Goal: Information Seeking & Learning: Learn about a topic

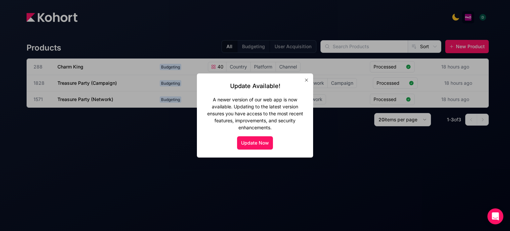
click at [307, 78] on icon "button" at bounding box center [306, 79] width 5 height 5
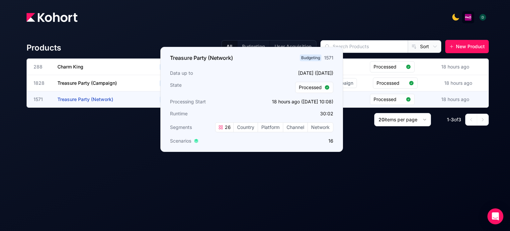
click at [71, 98] on span "Treasure Party (Network)" at bounding box center [85, 99] width 56 height 6
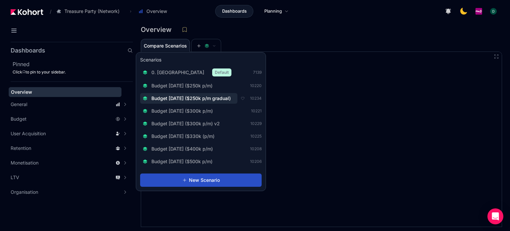
click at [197, 99] on span "Budget [DATE] ($250k p/m gradual)" at bounding box center [191, 98] width 79 height 7
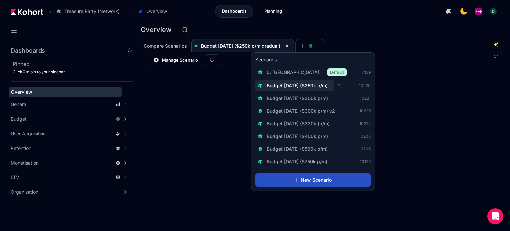
click at [302, 86] on span "Budget [DATE] ($250k p/m)" at bounding box center [297, 85] width 61 height 7
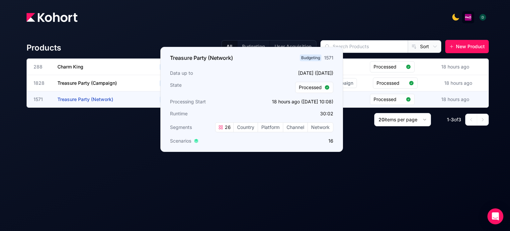
click at [69, 99] on span "Treasure Party (Network)" at bounding box center [85, 99] width 56 height 6
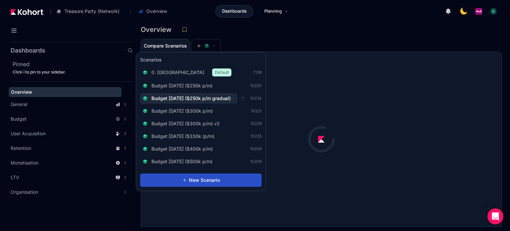
click at [203, 98] on span "Budget [DATE] ($250k p/m gradual)" at bounding box center [191, 98] width 79 height 7
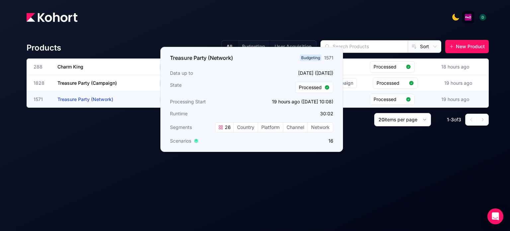
click at [98, 97] on span "Treasure Party (Network)" at bounding box center [85, 99] width 56 height 6
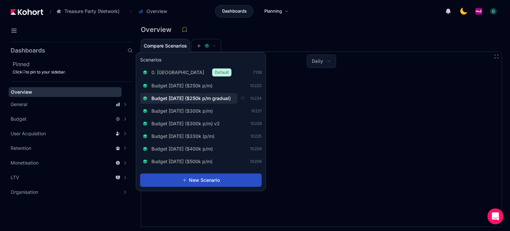
click at [204, 97] on span "Budget [DATE] ($250k p/m gradual)" at bounding box center [191, 98] width 79 height 7
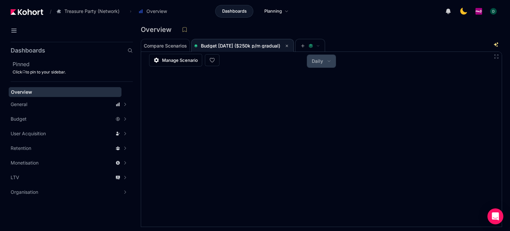
click at [329, 59] on icon at bounding box center [329, 61] width 4 height 4
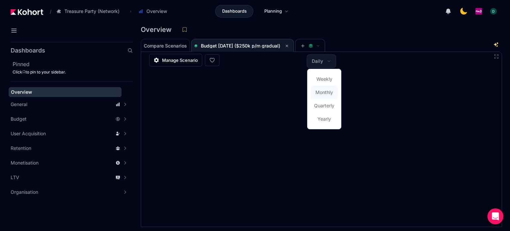
click at [328, 94] on span "Monthly" at bounding box center [325, 92] width 18 height 7
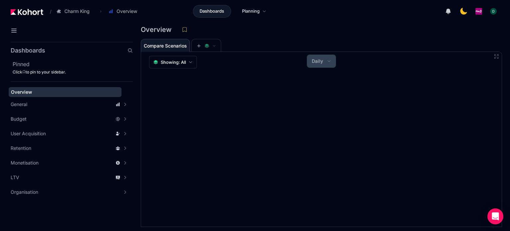
click at [327, 60] on button "Daily" at bounding box center [321, 61] width 29 height 13
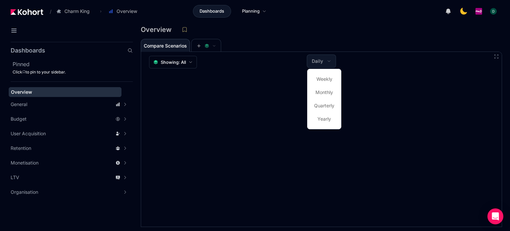
click at [325, 65] on div at bounding box center [255, 115] width 510 height 231
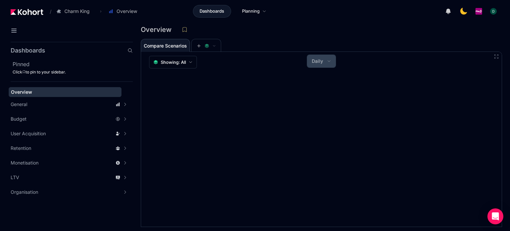
click at [325, 60] on button "Daily" at bounding box center [321, 61] width 29 height 13
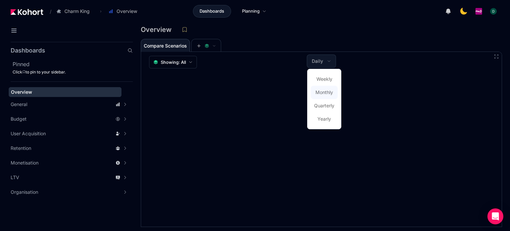
click at [324, 91] on span "Monthly" at bounding box center [325, 92] width 18 height 7
